Goal: Information Seeking & Learning: Check status

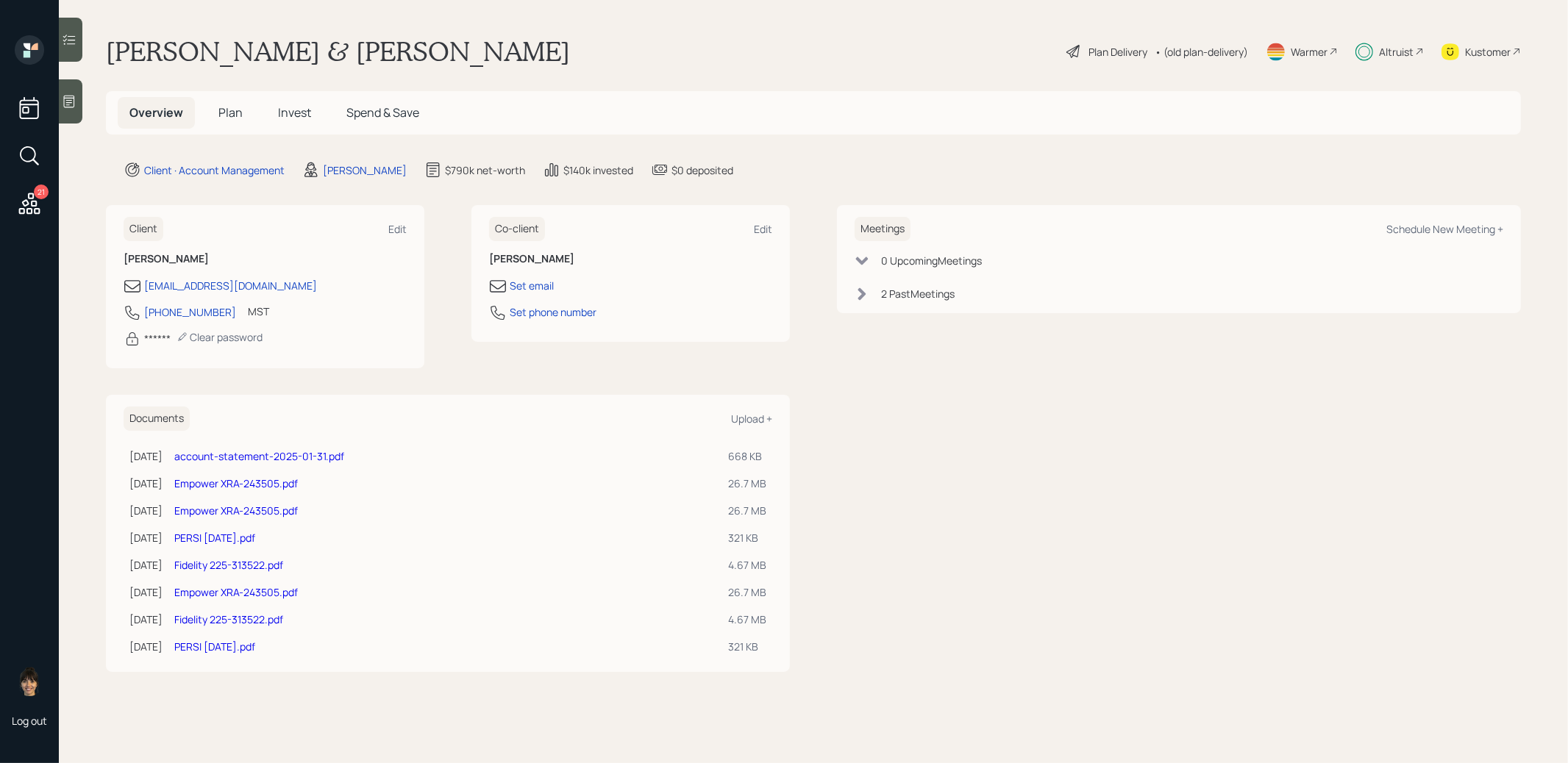
click at [289, 114] on span "Invest" at bounding box center [295, 112] width 33 height 17
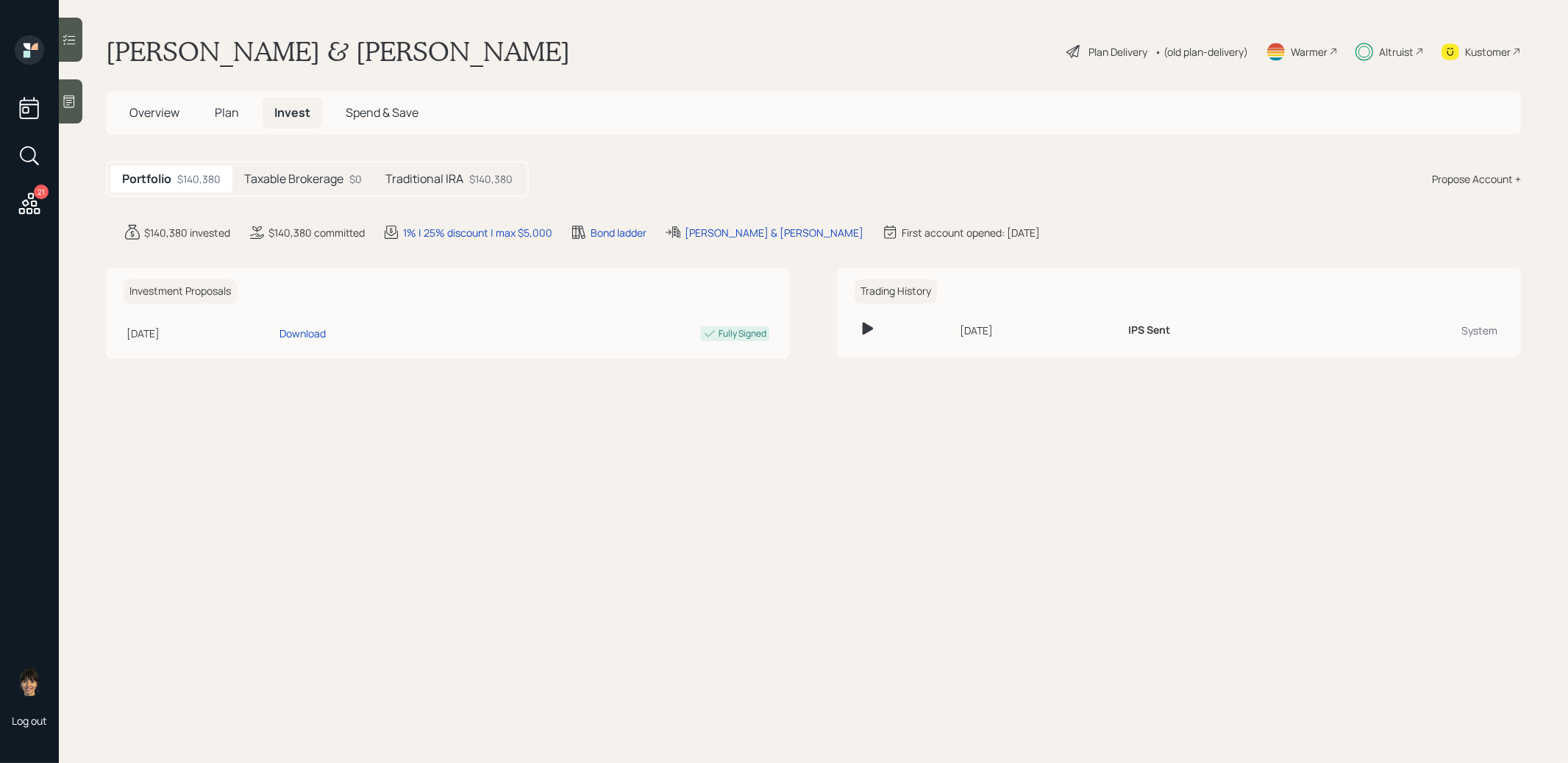
click at [316, 182] on h5 "Taxable Brokerage" at bounding box center [294, 179] width 99 height 14
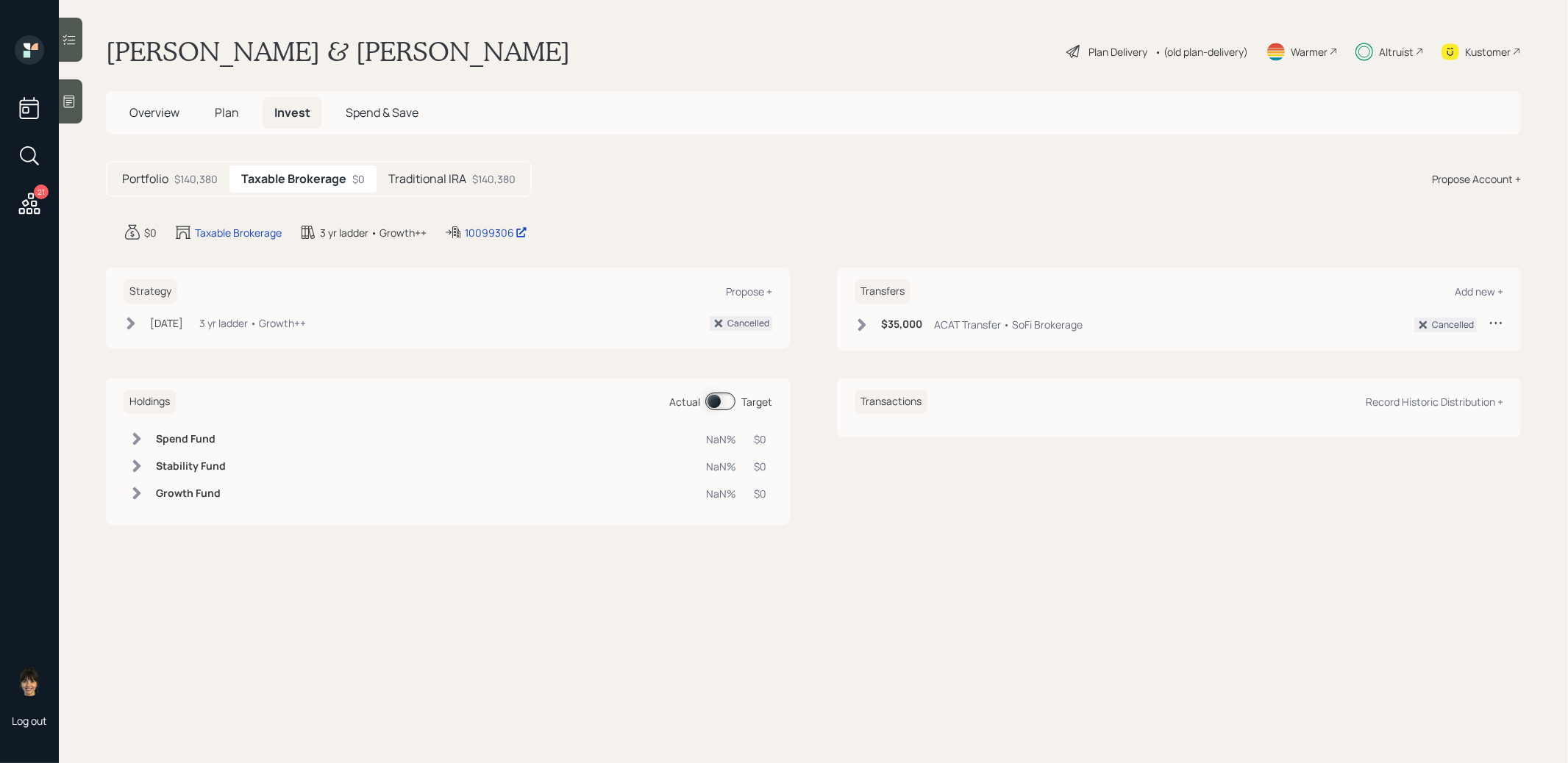
click at [437, 175] on h5 "Traditional IRA" at bounding box center [427, 179] width 78 height 14
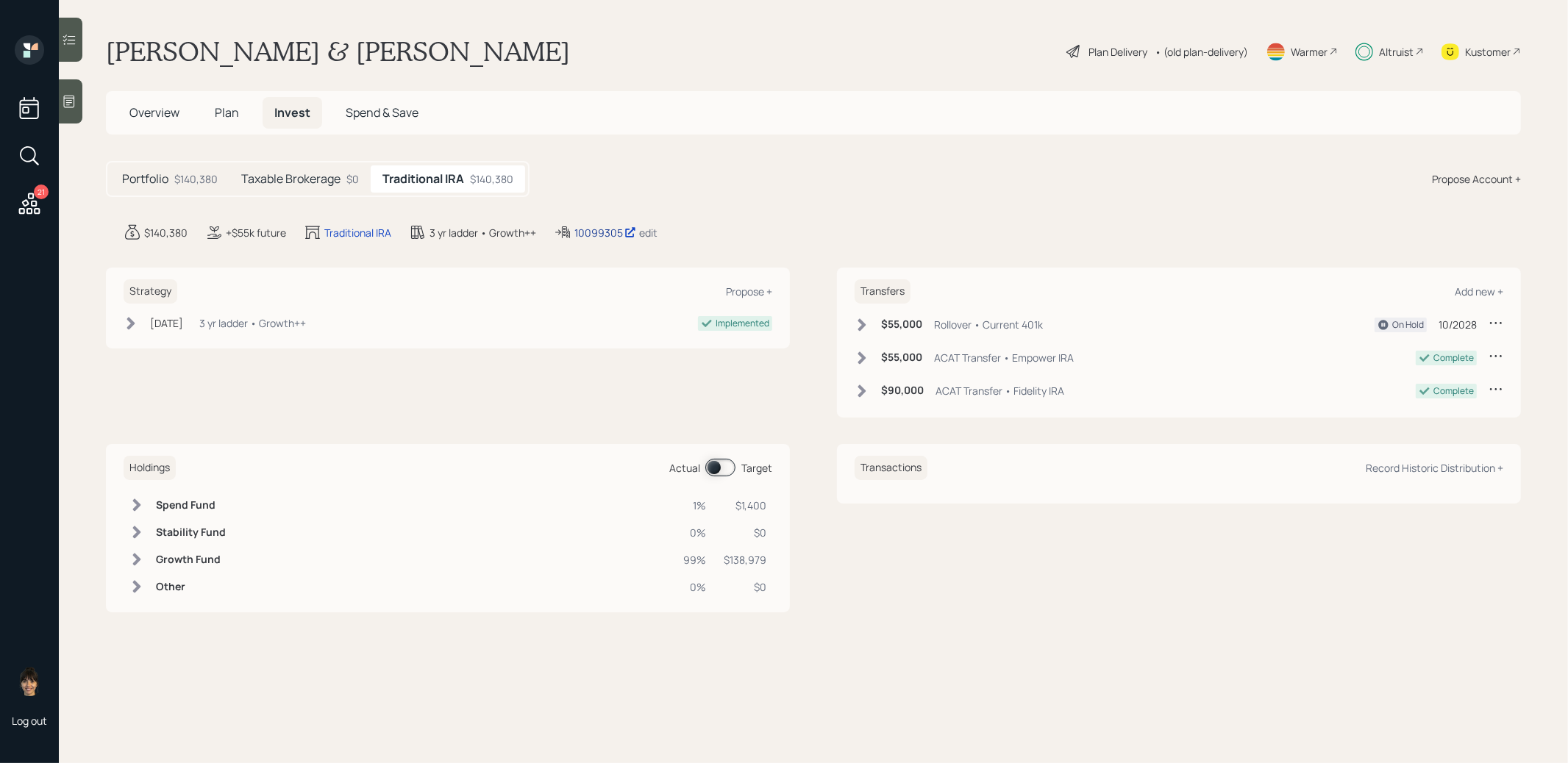
click at [591, 230] on div "10099305" at bounding box center [604, 232] width 62 height 16
